Goal: Task Accomplishment & Management: Complete application form

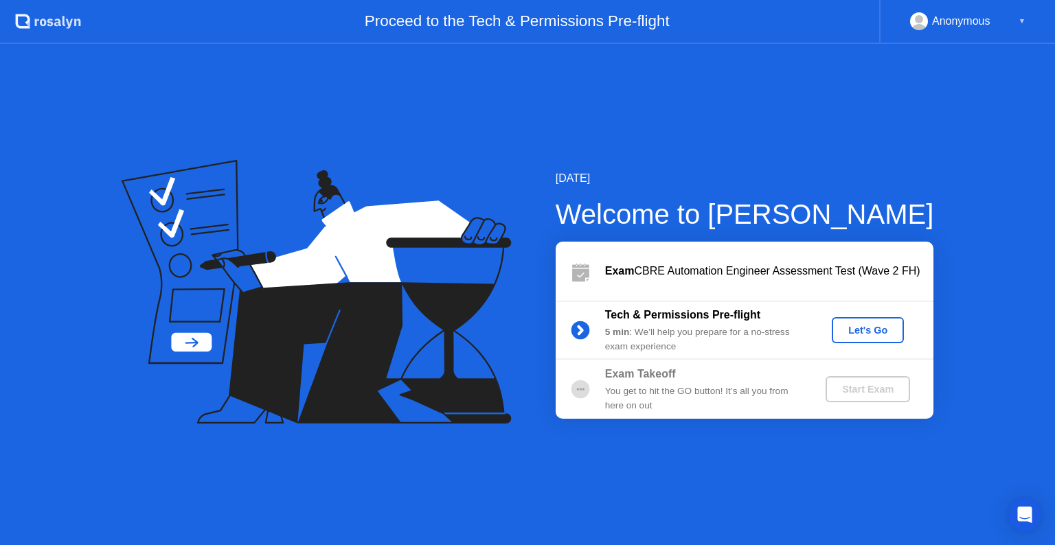
click at [863, 326] on div "Let's Go" at bounding box center [867, 330] width 61 height 11
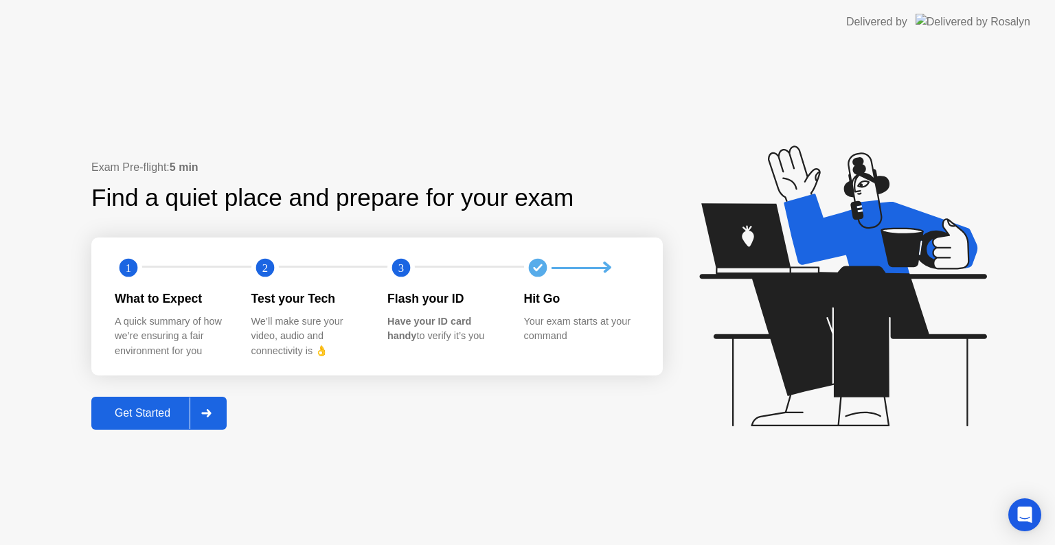
click at [127, 420] on div "Get Started" at bounding box center [142, 413] width 94 height 12
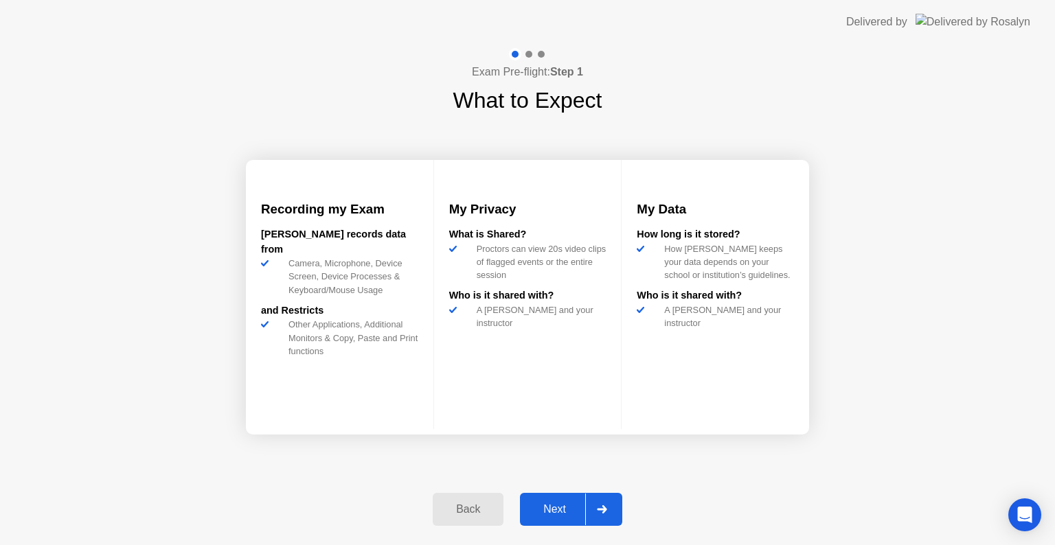
click at [557, 510] on div "Next" at bounding box center [554, 509] width 61 height 12
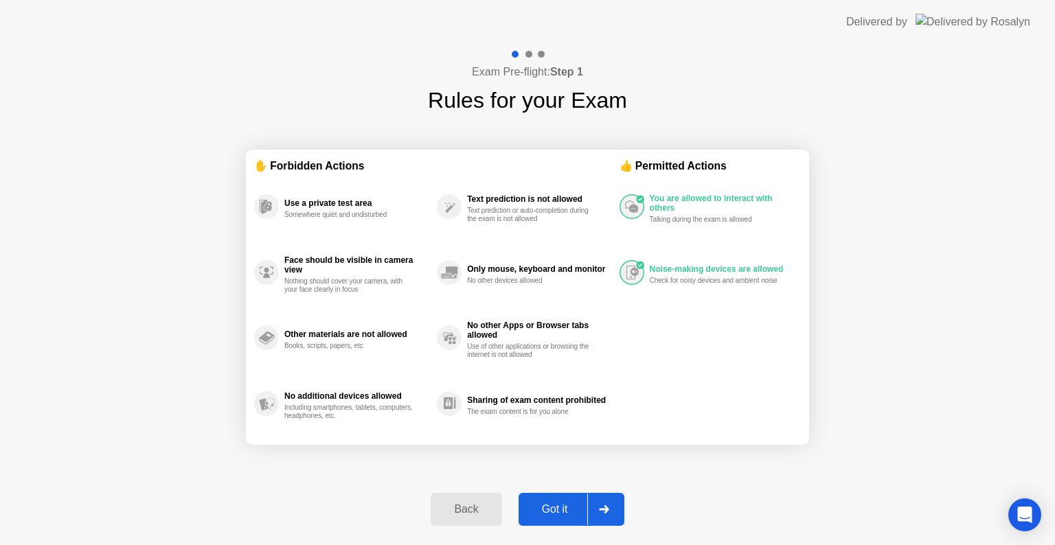
click at [538, 507] on div "Got it" at bounding box center [555, 509] width 65 height 12
select select "**********"
select select "*******"
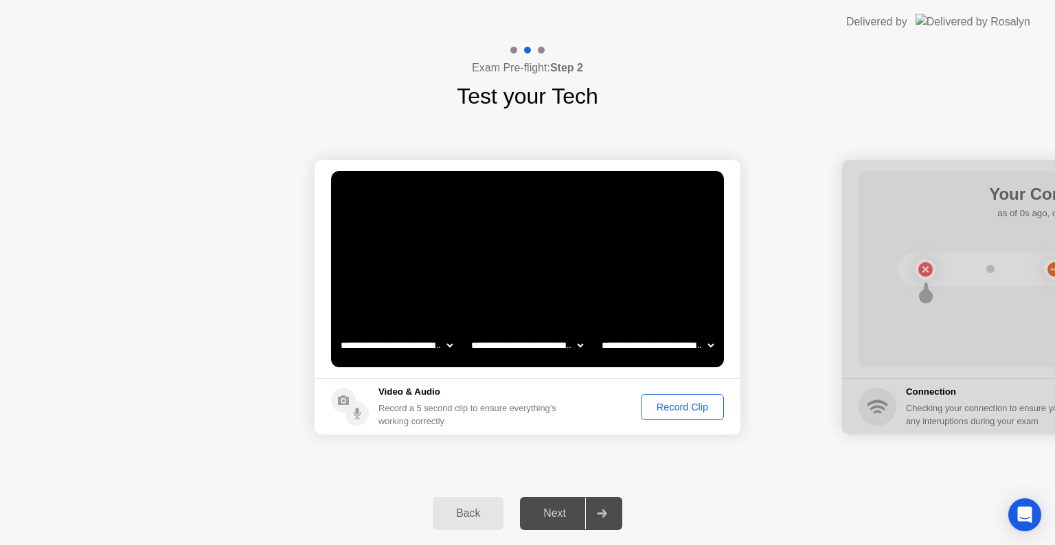
click at [672, 404] on div "Record Clip" at bounding box center [682, 407] width 73 height 11
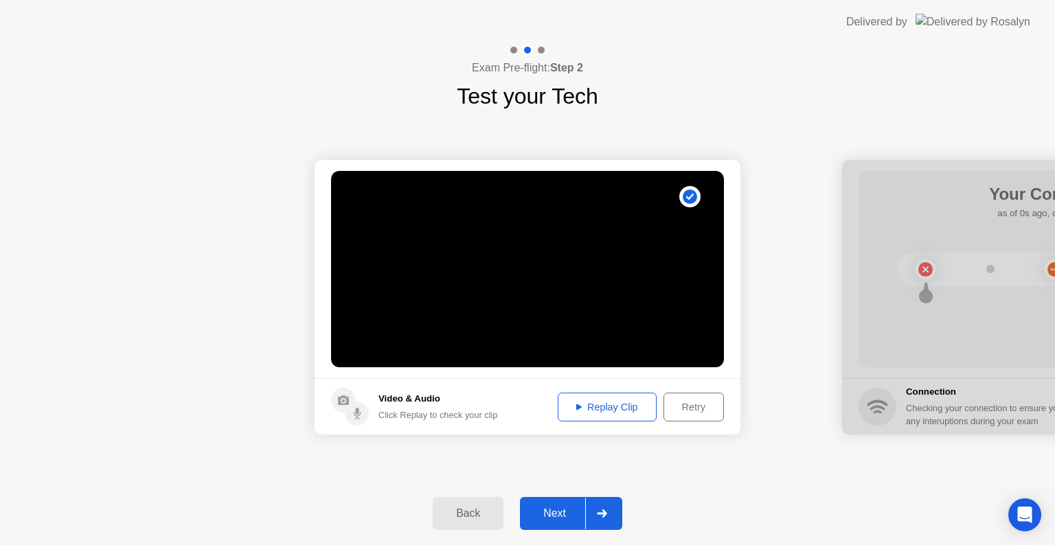
click at [576, 407] on icon at bounding box center [578, 407] width 5 height 6
click at [561, 510] on div "Next" at bounding box center [554, 514] width 61 height 12
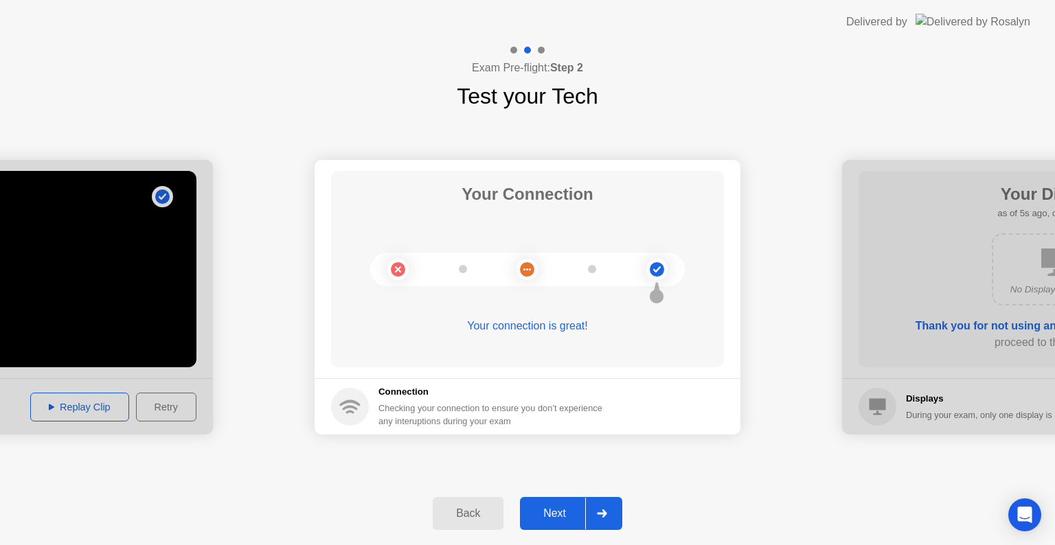
click at [561, 510] on div "Next" at bounding box center [554, 514] width 61 height 12
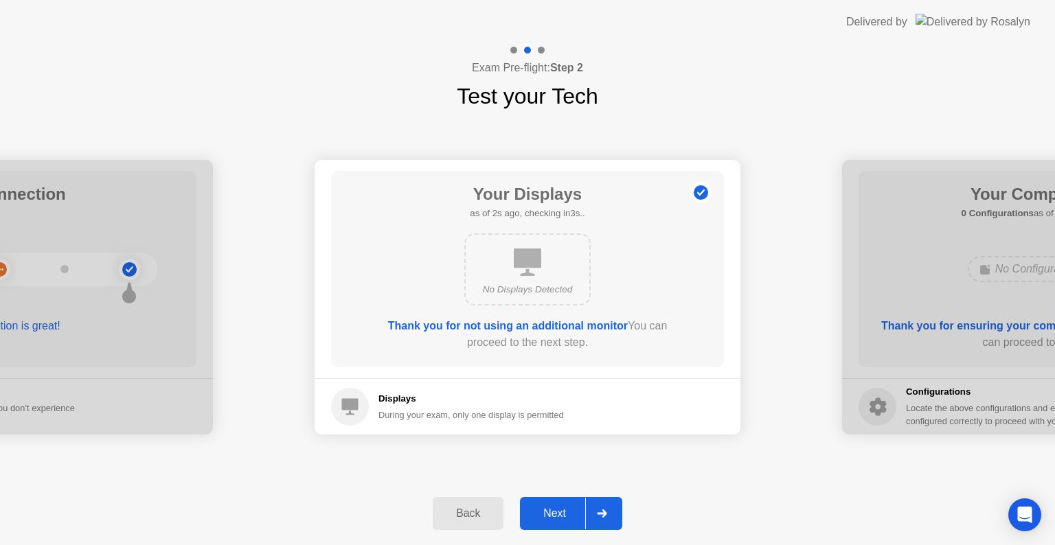
click at [561, 510] on div "Next" at bounding box center [554, 514] width 61 height 12
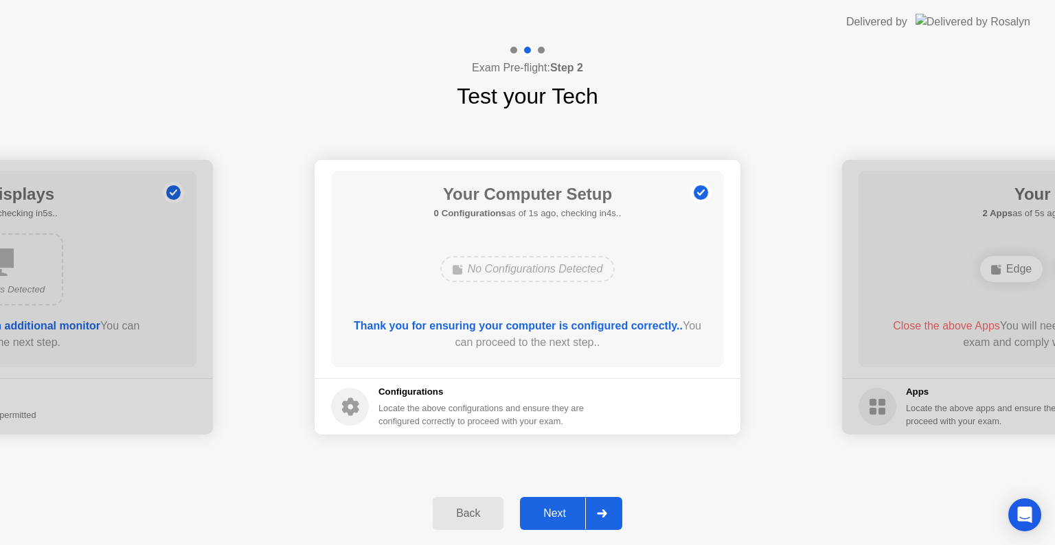
click at [561, 510] on div "Next" at bounding box center [554, 514] width 61 height 12
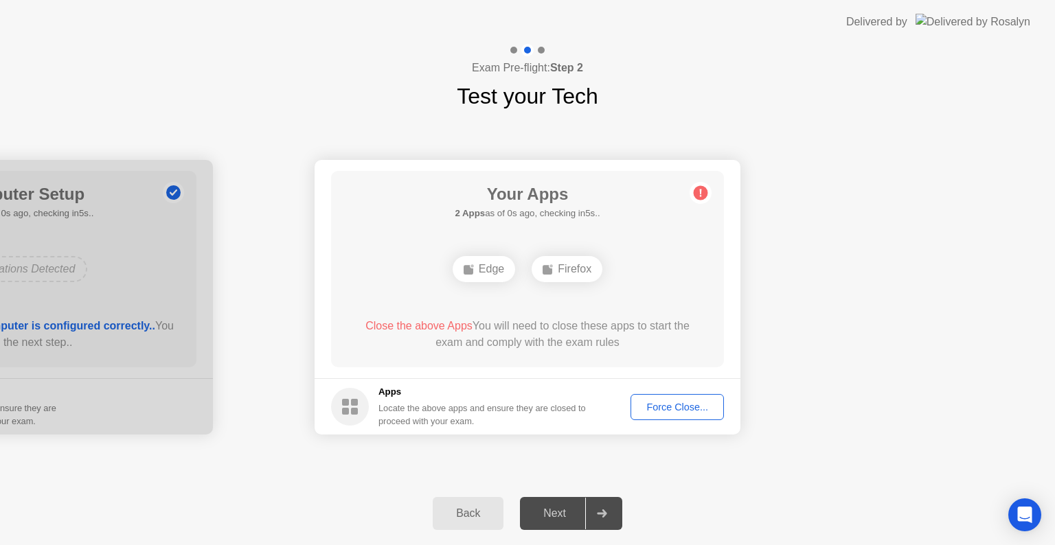
click at [653, 407] on div "Force Close..." at bounding box center [677, 407] width 84 height 11
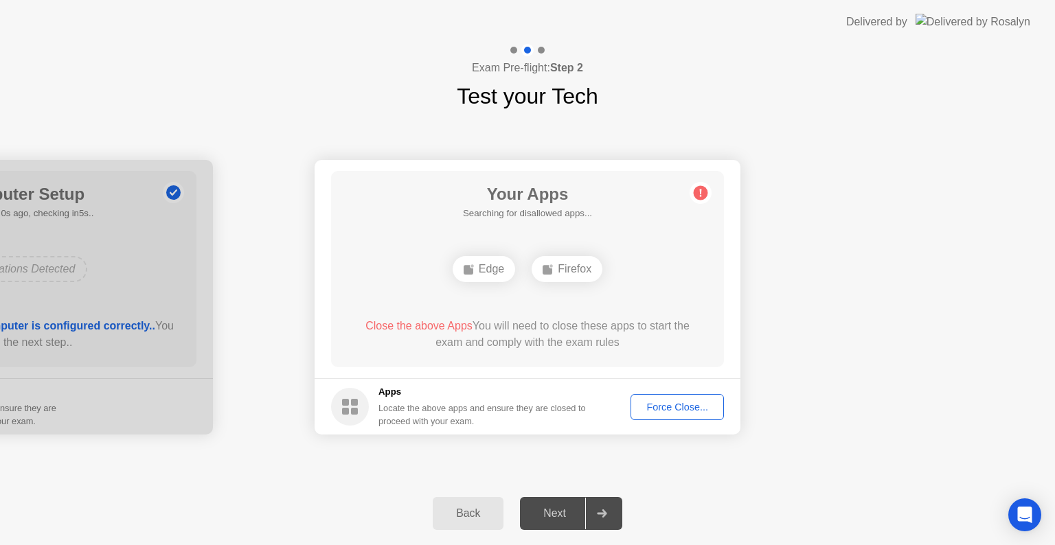
click at [661, 405] on div "Force Close..." at bounding box center [677, 407] width 84 height 11
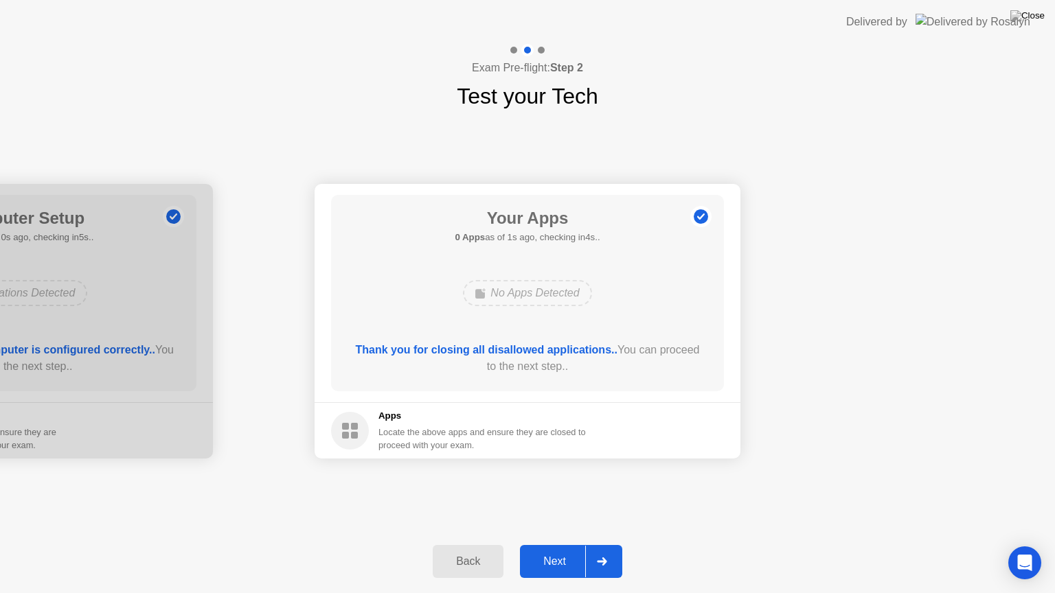
click at [567, 545] on div "Next" at bounding box center [554, 562] width 61 height 12
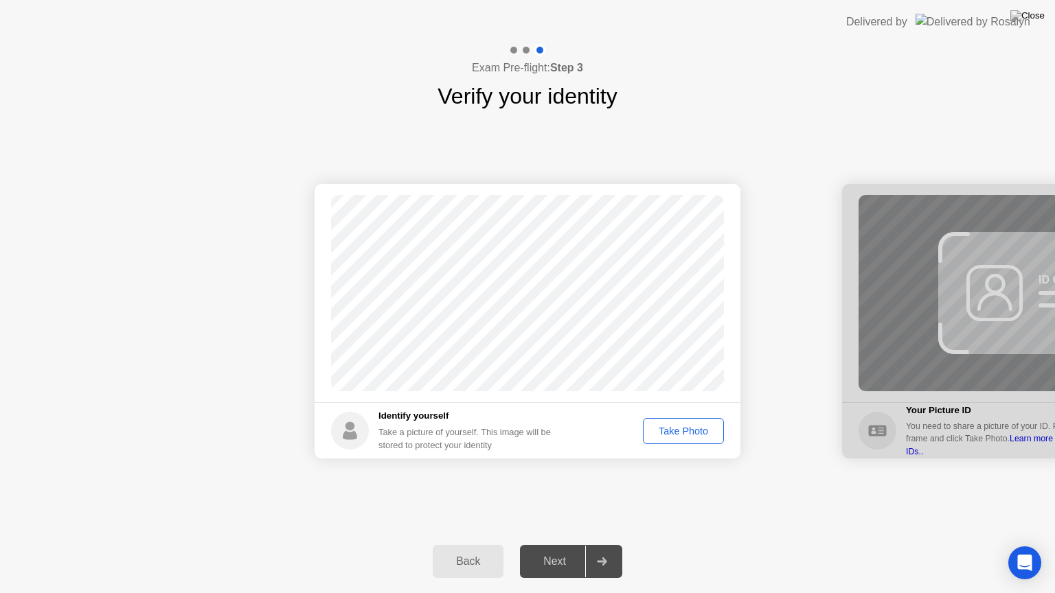
click at [684, 434] on div "Take Photo" at bounding box center [683, 431] width 71 height 11
click at [676, 432] on div "Retake" at bounding box center [693, 431] width 54 height 11
click at [558, 545] on div "Next" at bounding box center [554, 562] width 61 height 12
click at [668, 435] on div "Take Photo" at bounding box center [683, 431] width 71 height 11
click at [566, 545] on div "Next" at bounding box center [554, 562] width 61 height 12
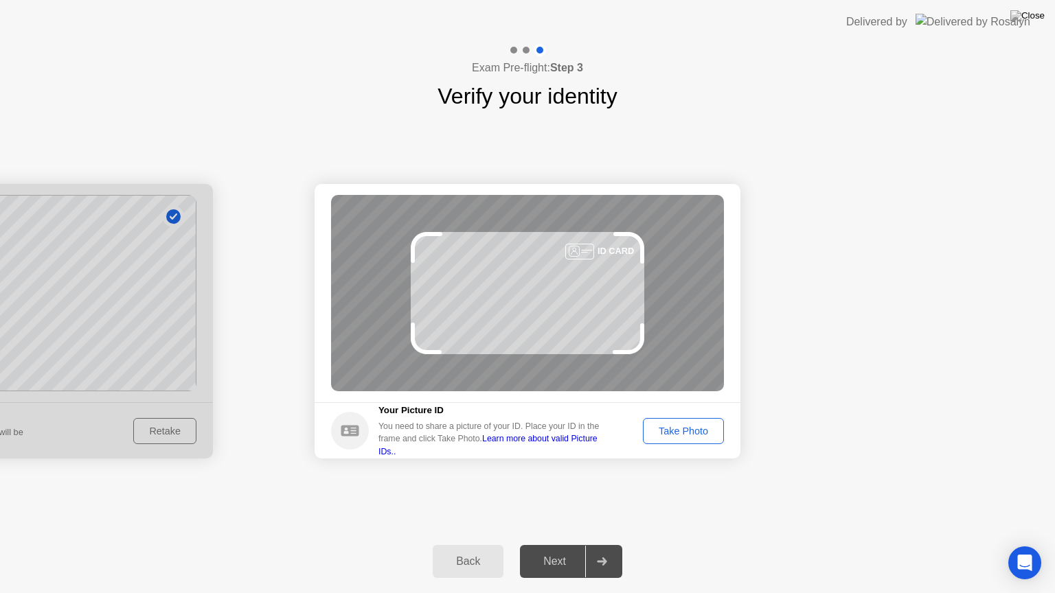
click at [659, 431] on div "Take Photo" at bounding box center [683, 431] width 71 height 11
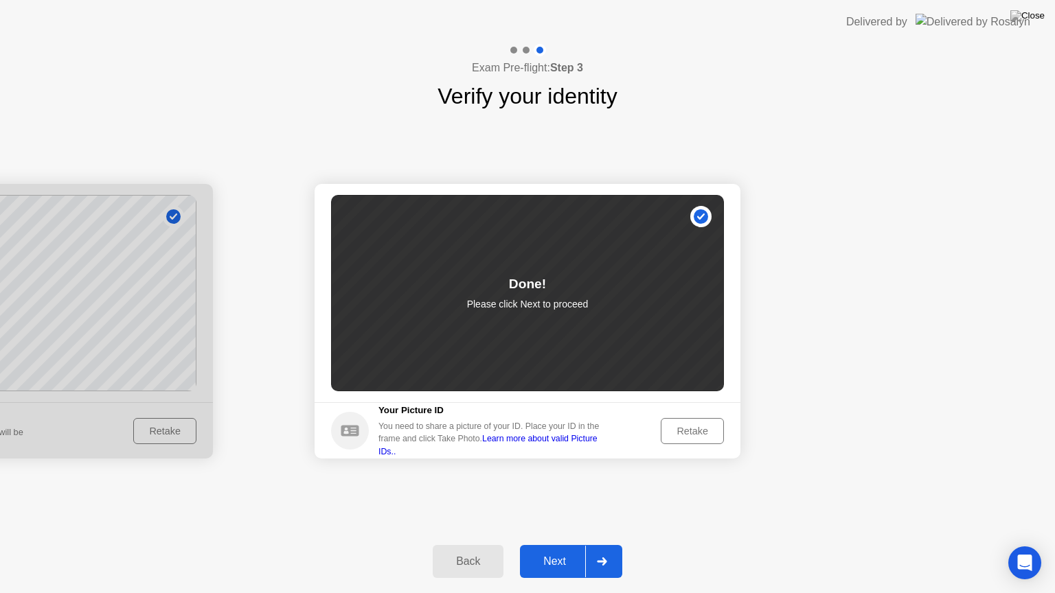
click at [559, 545] on button "Next" at bounding box center [571, 561] width 102 height 33
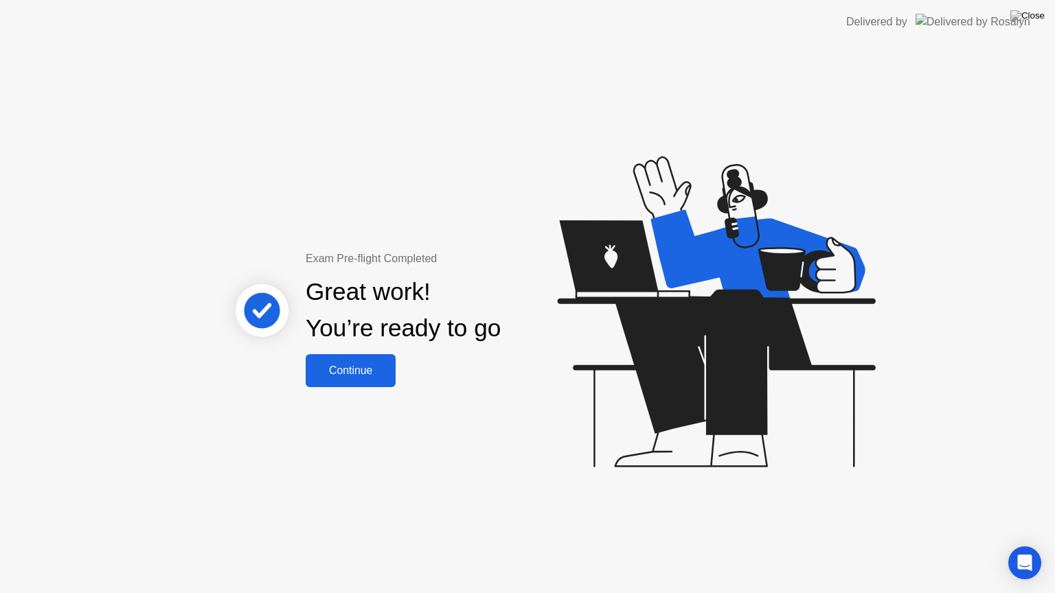
click at [380, 377] on div "Continue" at bounding box center [351, 371] width 82 height 12
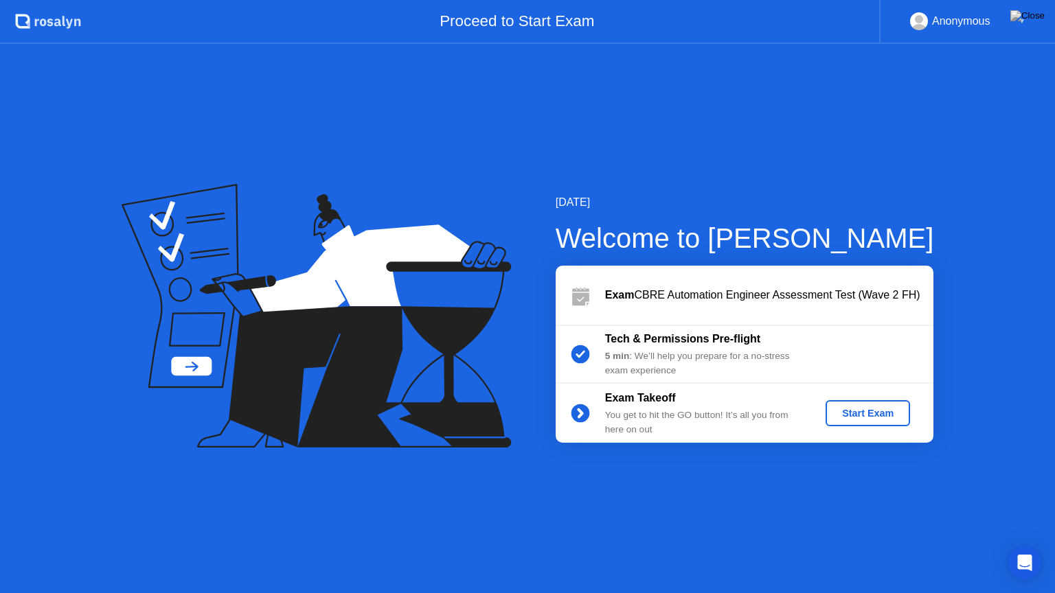
click at [841, 415] on div "Start Exam" at bounding box center [867, 413] width 73 height 11
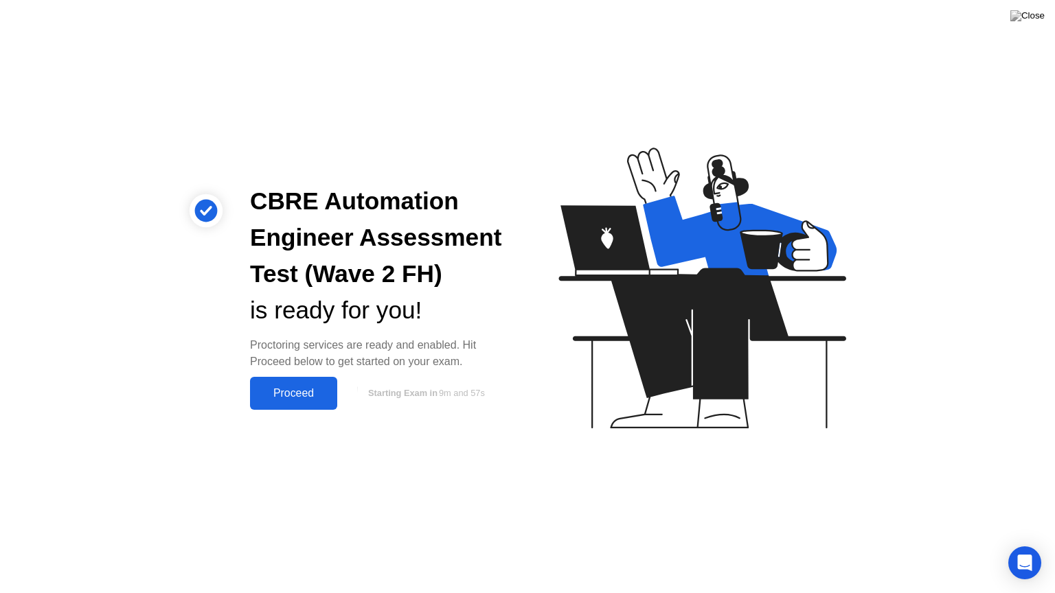
click at [308, 393] on div "Proceed" at bounding box center [293, 393] width 79 height 12
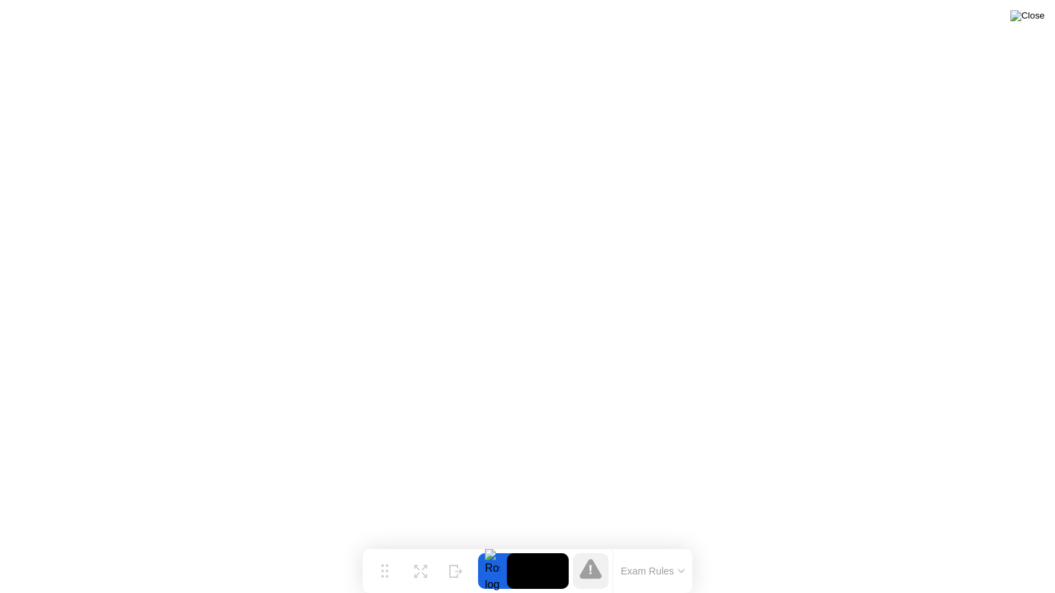
click at [1038, 21] on img at bounding box center [1027, 15] width 34 height 11
click at [1036, 21] on img at bounding box center [1027, 15] width 34 height 11
